Goal: Task Accomplishment & Management: Use online tool/utility

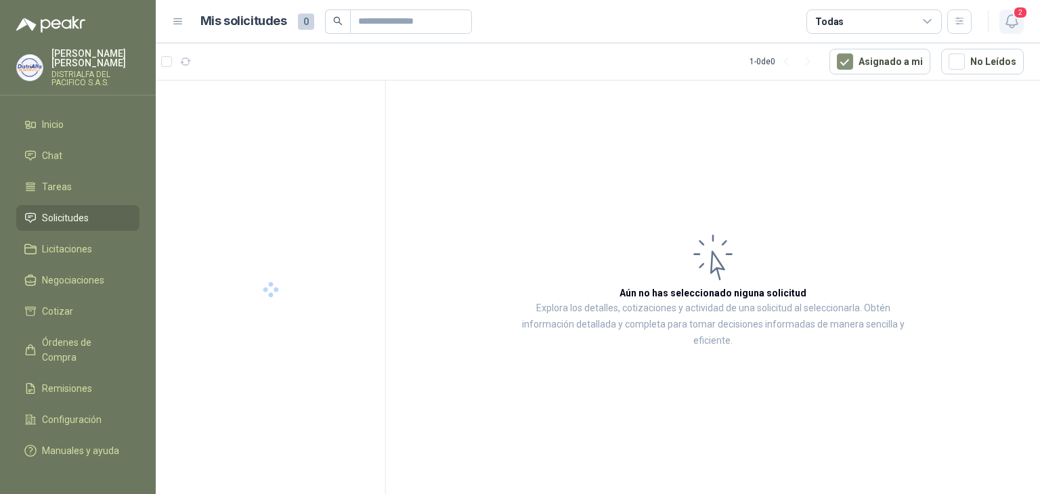
click at [1016, 12] on span "2" at bounding box center [1019, 12] width 15 height 13
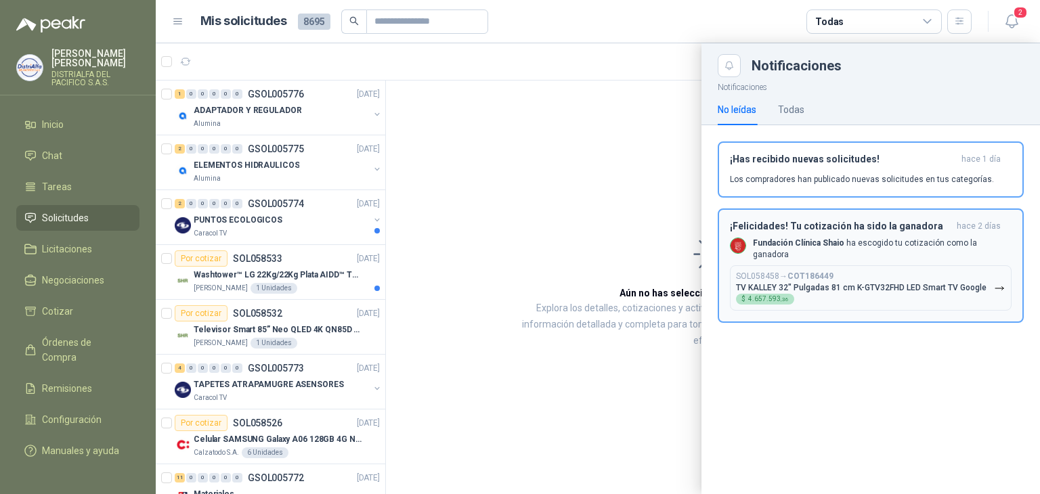
click at [843, 257] on div "¡Felicidades! Tu cotización ha sido la ganadora [DATE] Fundación Clínica Shaio …" at bounding box center [871, 266] width 282 height 91
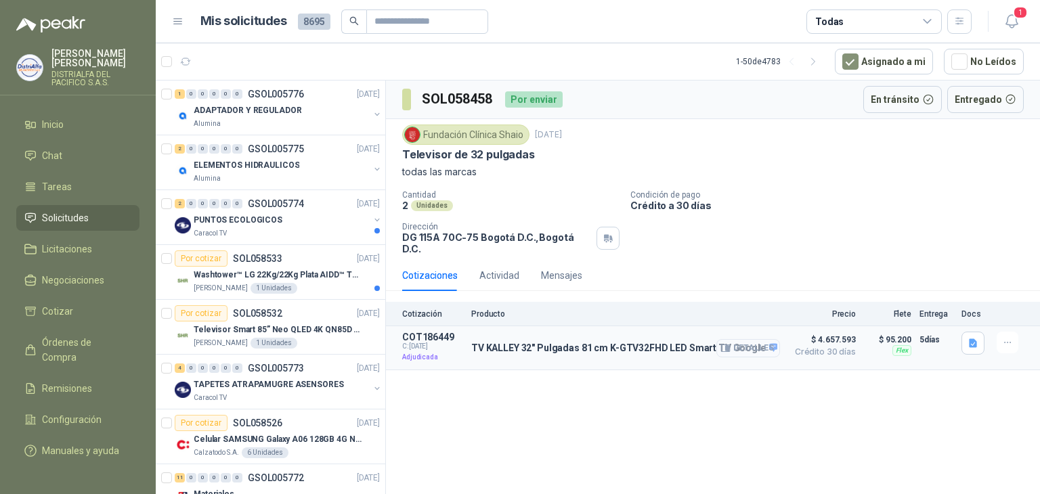
click at [761, 339] on button "Detalles" at bounding box center [748, 348] width 64 height 18
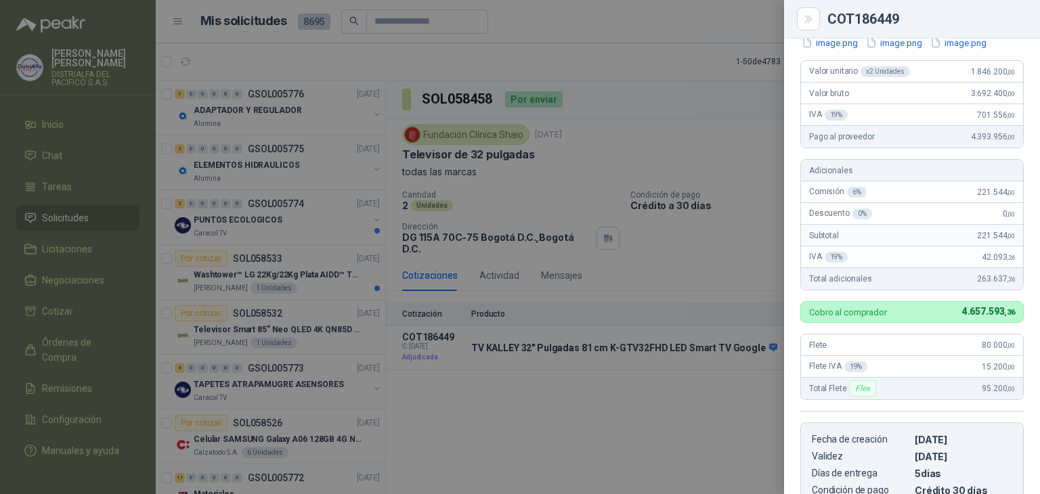
scroll to position [143, 0]
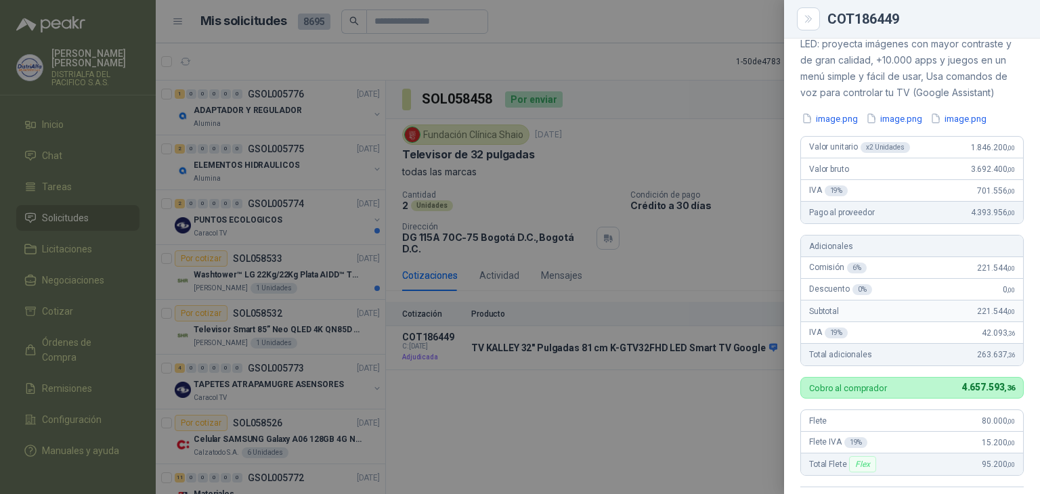
click at [980, 152] on span "1.846.200 ,00" at bounding box center [993, 147] width 44 height 9
copy span "1.846.200 ,00"
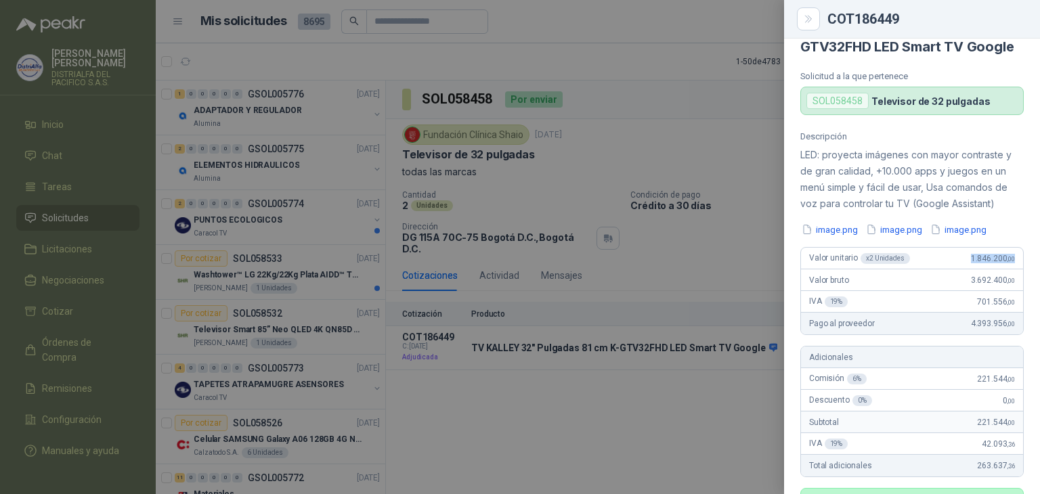
scroll to position [0, 0]
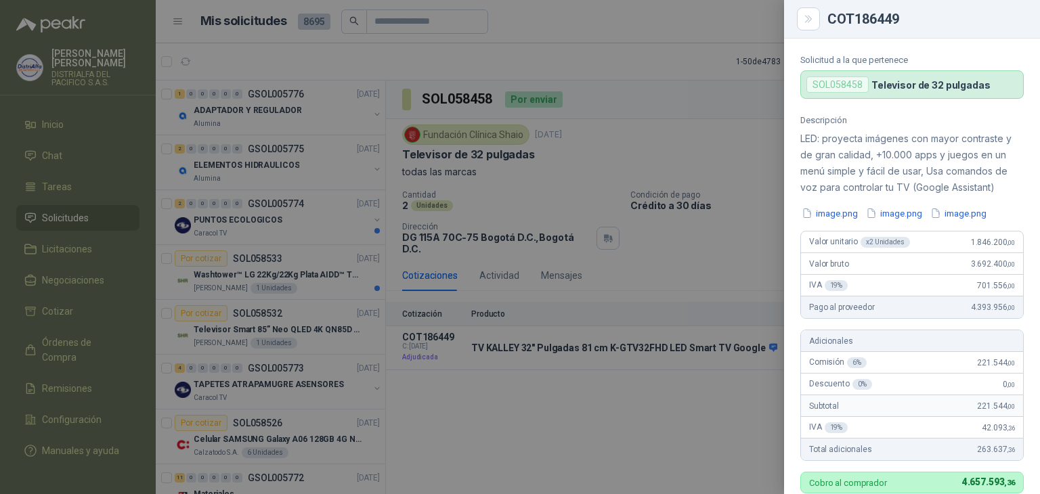
click at [701, 296] on div at bounding box center [520, 247] width 1040 height 494
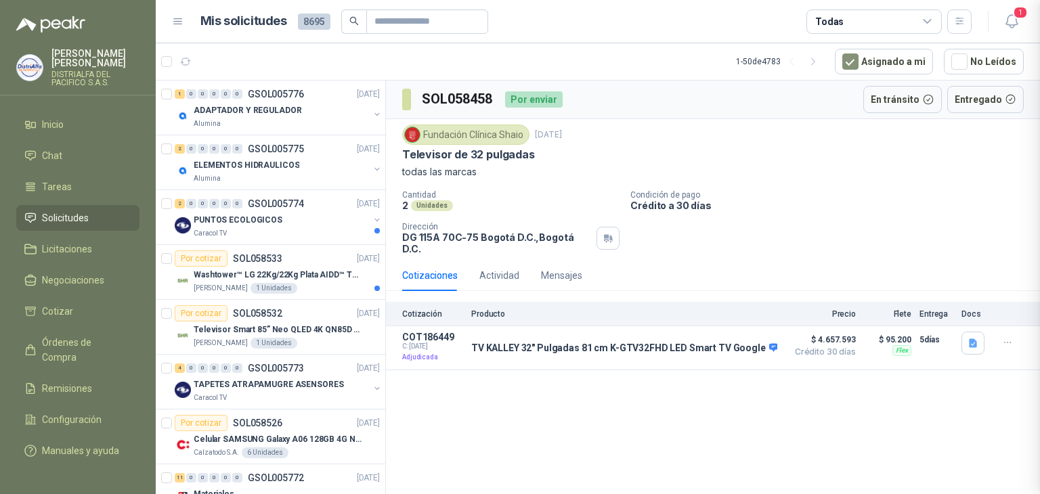
scroll to position [472, 0]
click at [1018, 15] on span "1" at bounding box center [1019, 12] width 15 height 13
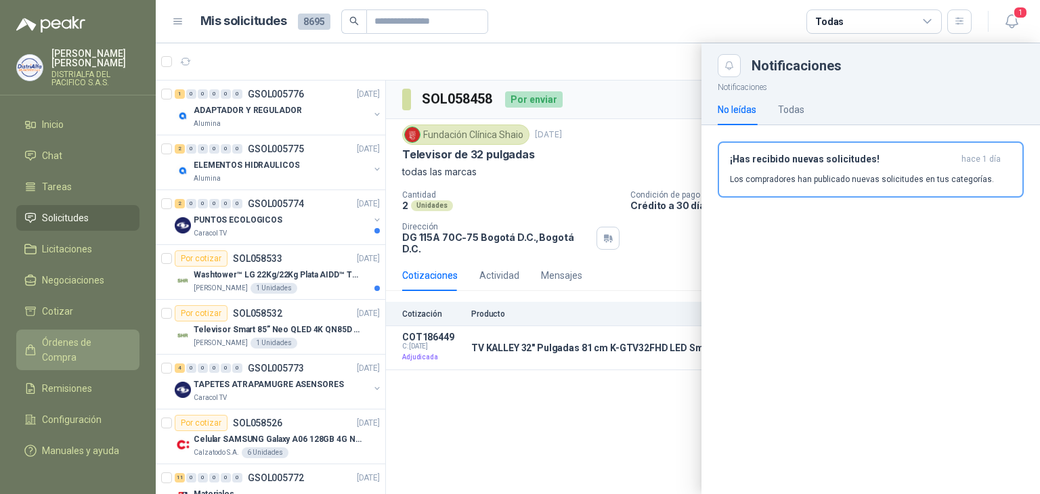
click at [81, 346] on span "Órdenes de Compra" at bounding box center [84, 350] width 85 height 30
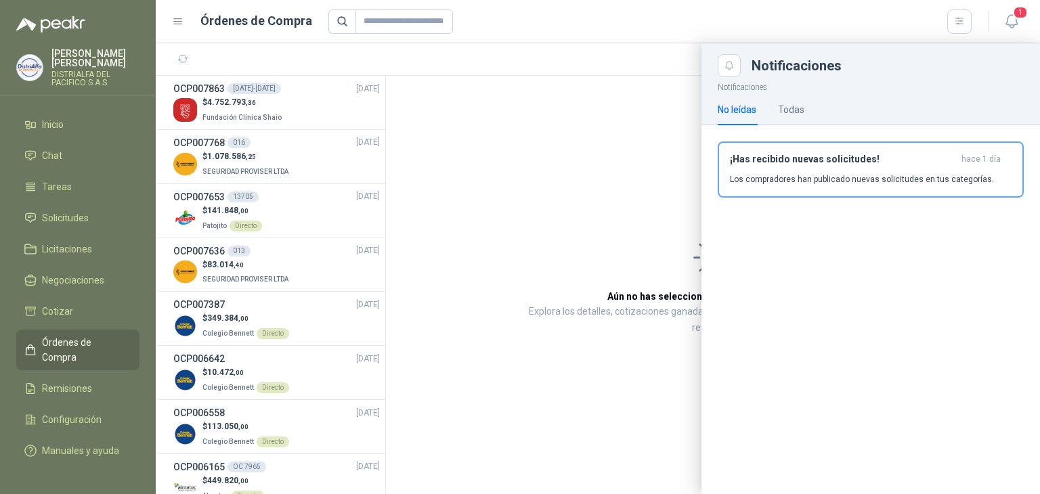
click at [257, 116] on div at bounding box center [598, 268] width 884 height 451
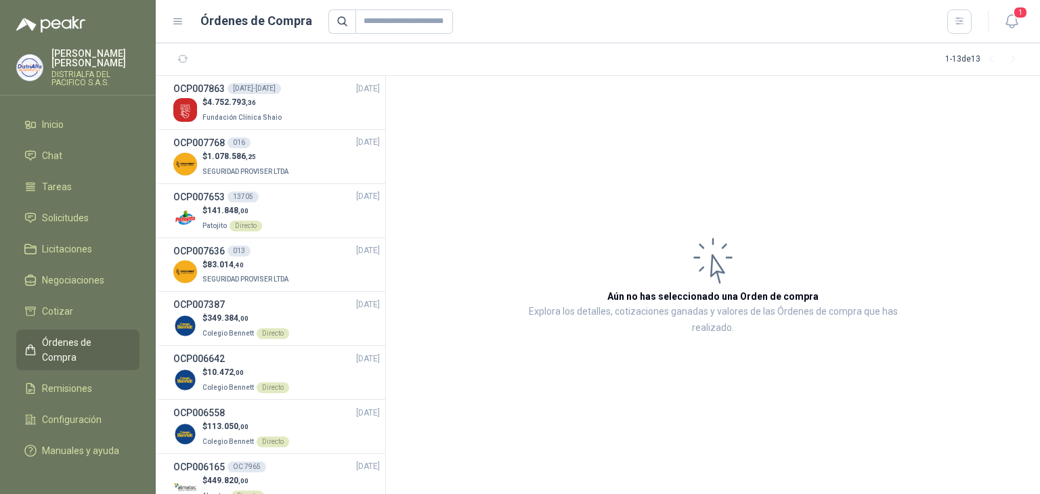
click at [257, 116] on span "Fundación Clínica Shaio" at bounding box center [241, 117] width 79 height 7
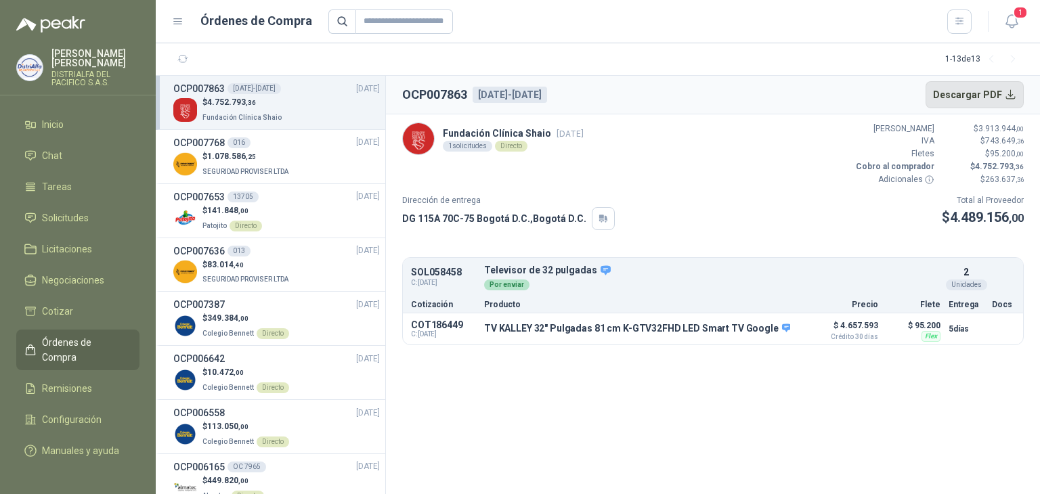
click at [972, 93] on button "Descargar PDF" at bounding box center [974, 94] width 99 height 27
click at [104, 381] on li "Remisiones" at bounding box center [77, 388] width 107 height 15
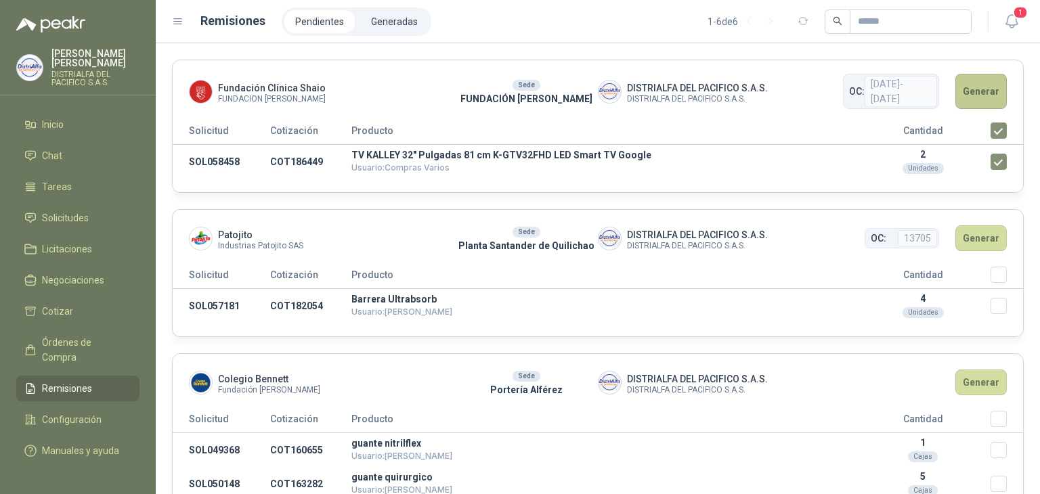
click at [979, 87] on button "Generar" at bounding box center [980, 91] width 51 height 35
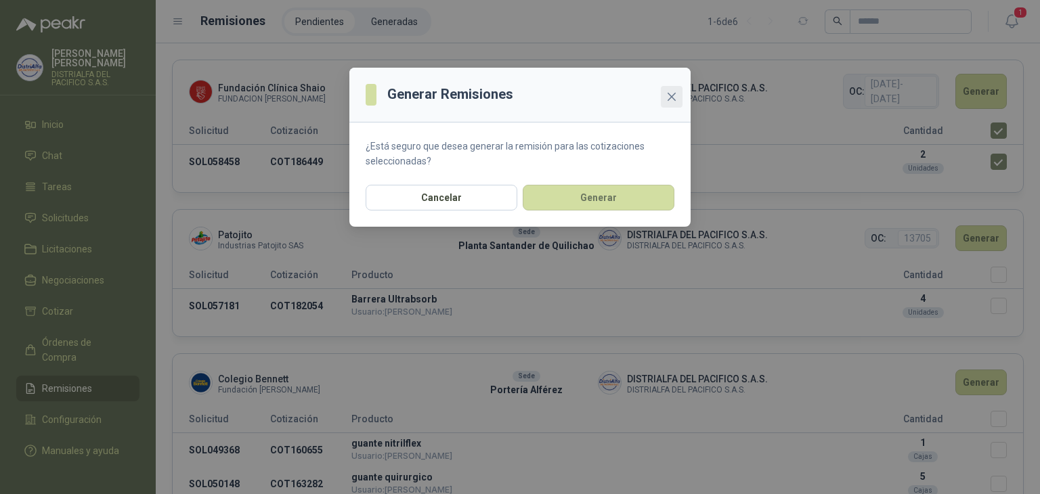
click at [675, 95] on icon "close" at bounding box center [671, 96] width 11 height 11
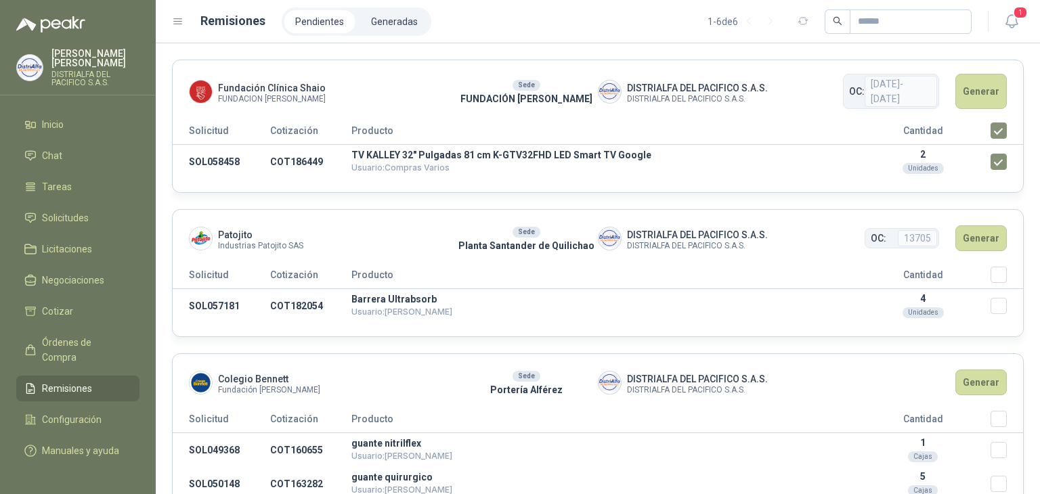
click at [908, 90] on span "[DATE]-[DATE]" at bounding box center [900, 91] width 72 height 31
copy span "[DATE]-[DATE]"
click at [961, 93] on button "Generar" at bounding box center [980, 91] width 51 height 35
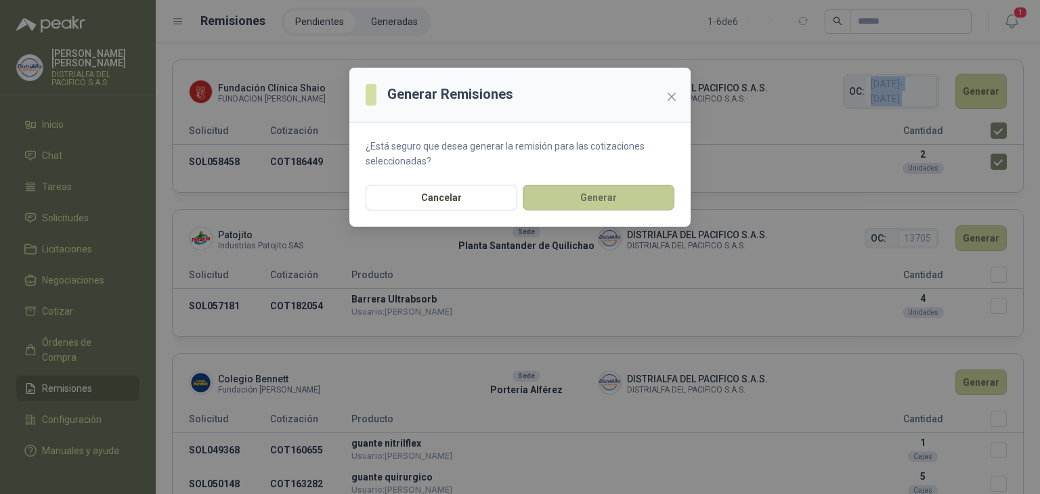
click at [608, 200] on button "Generar" at bounding box center [598, 198] width 152 height 26
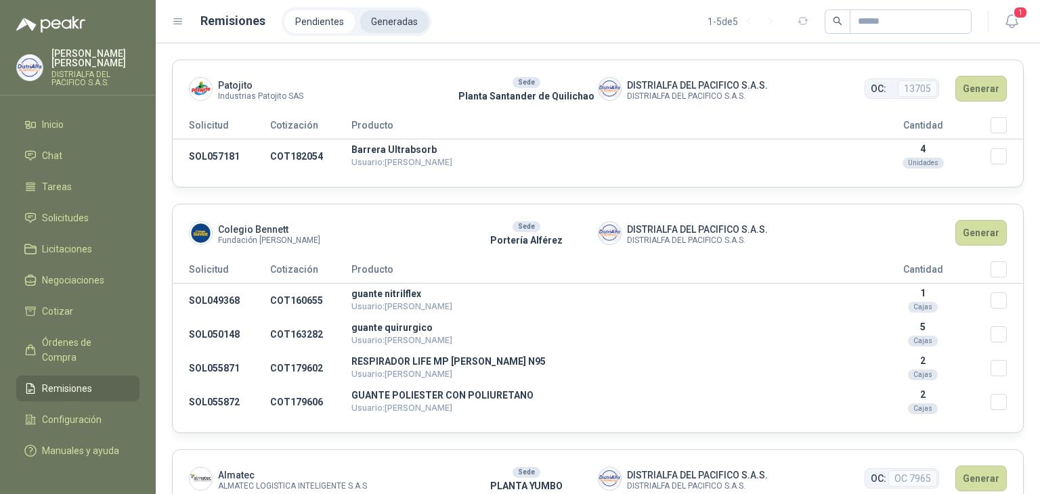
click at [395, 20] on li "Generadas" at bounding box center [394, 21] width 68 height 23
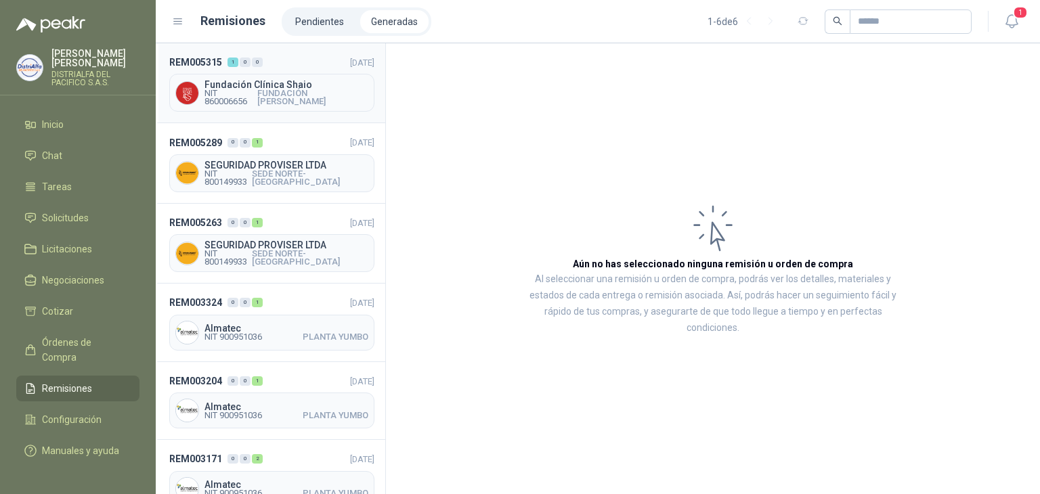
click at [329, 108] on div "Fundación Clínica Shaio NIT 860006656 FUNDACIÓN [PERSON_NAME]" at bounding box center [271, 93] width 205 height 38
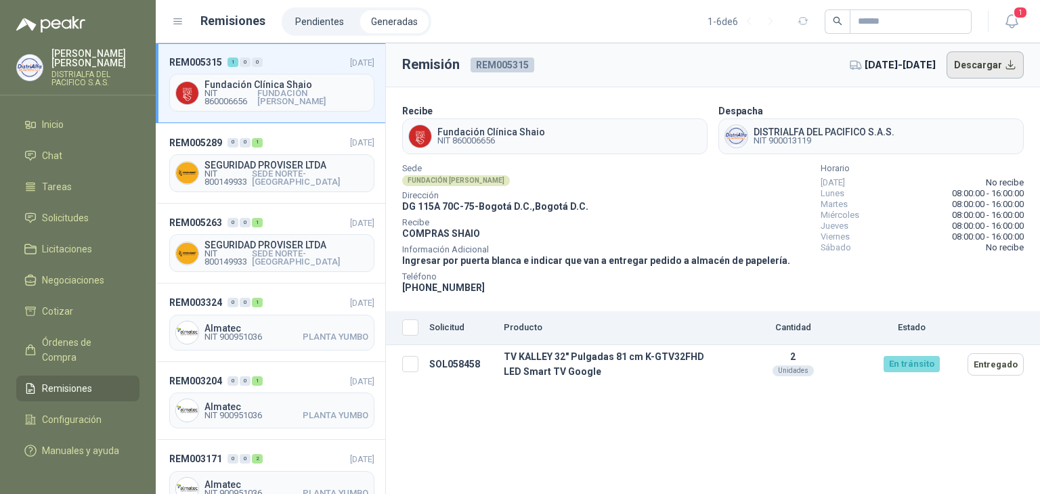
click at [983, 67] on button "Descargar" at bounding box center [985, 64] width 78 height 27
